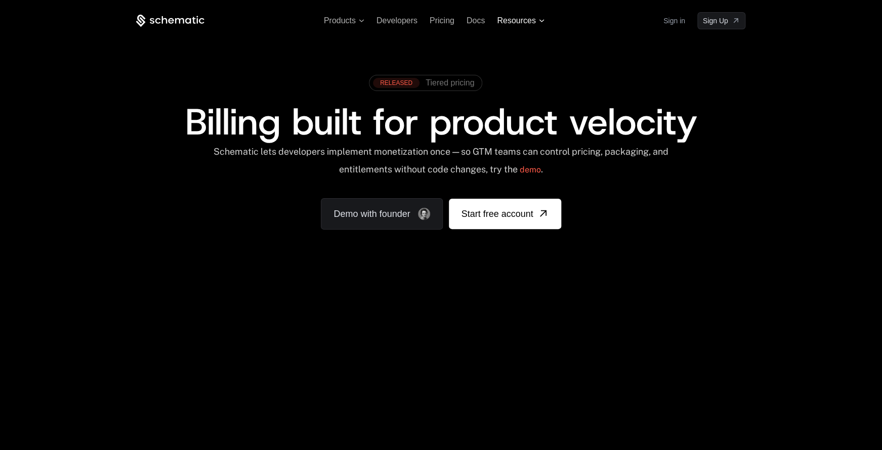
click at [541, 21] on icon at bounding box center [542, 20] width 6 height 3
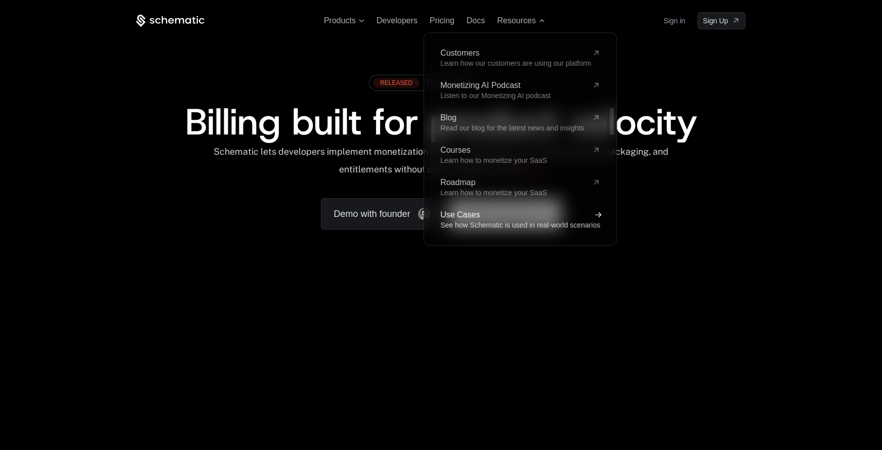
click at [478, 214] on span "Use Cases" at bounding box center [514, 215] width 148 height 8
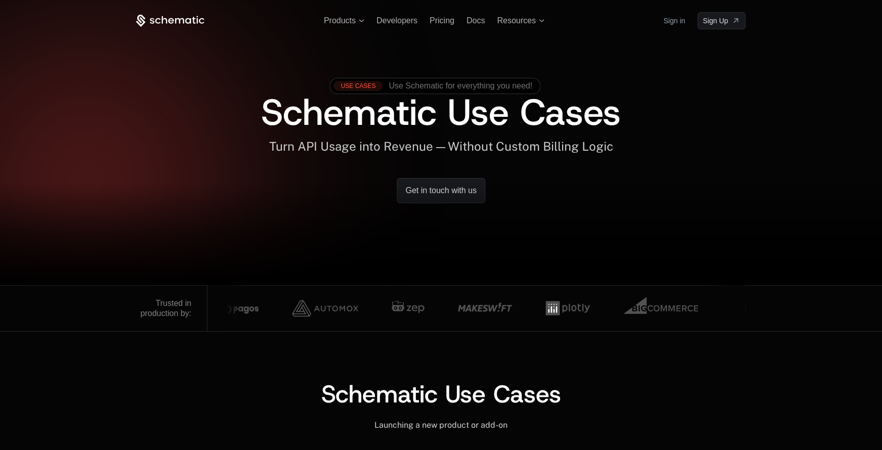
click at [353, 26] on div "Products Developers Pricing Docs Resources Sign in Sign Up" at bounding box center [440, 20] width 609 height 17
click at [352, 24] on span "Products" at bounding box center [340, 20] width 32 height 9
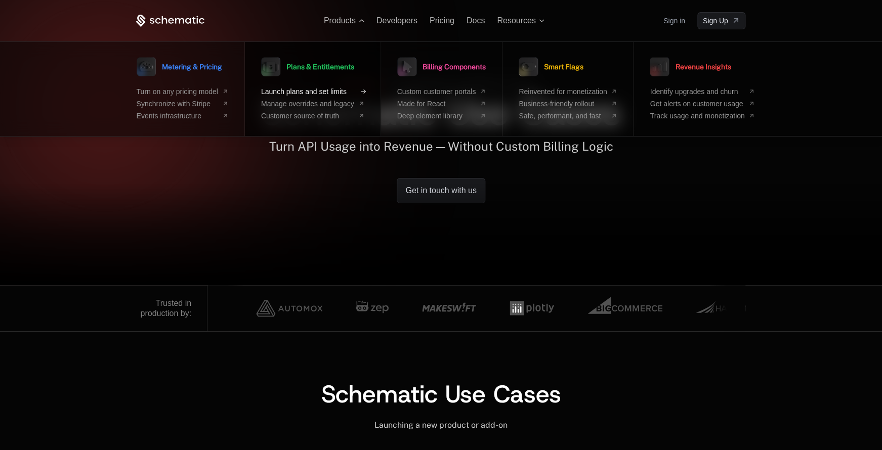
click at [326, 90] on span "Launch plans and set limits" at bounding box center [307, 92] width 93 height 8
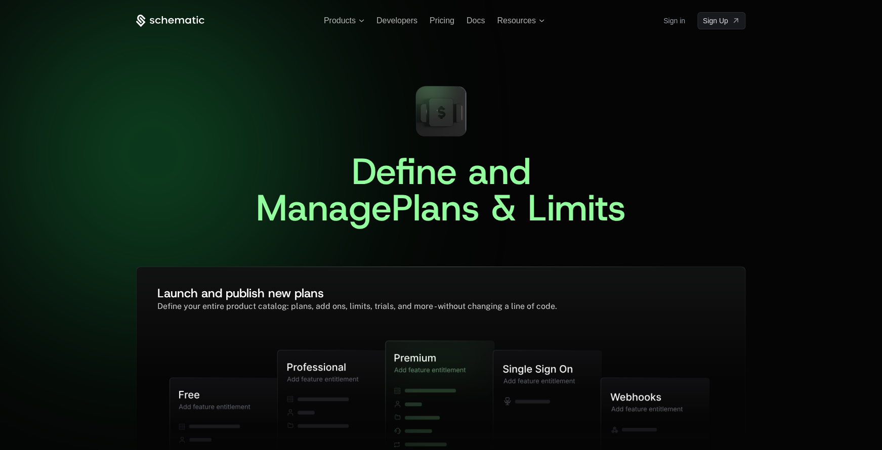
click at [182, 19] on icon at bounding box center [170, 21] width 68 height 13
